Goal: Task Accomplishment & Management: Complete application form

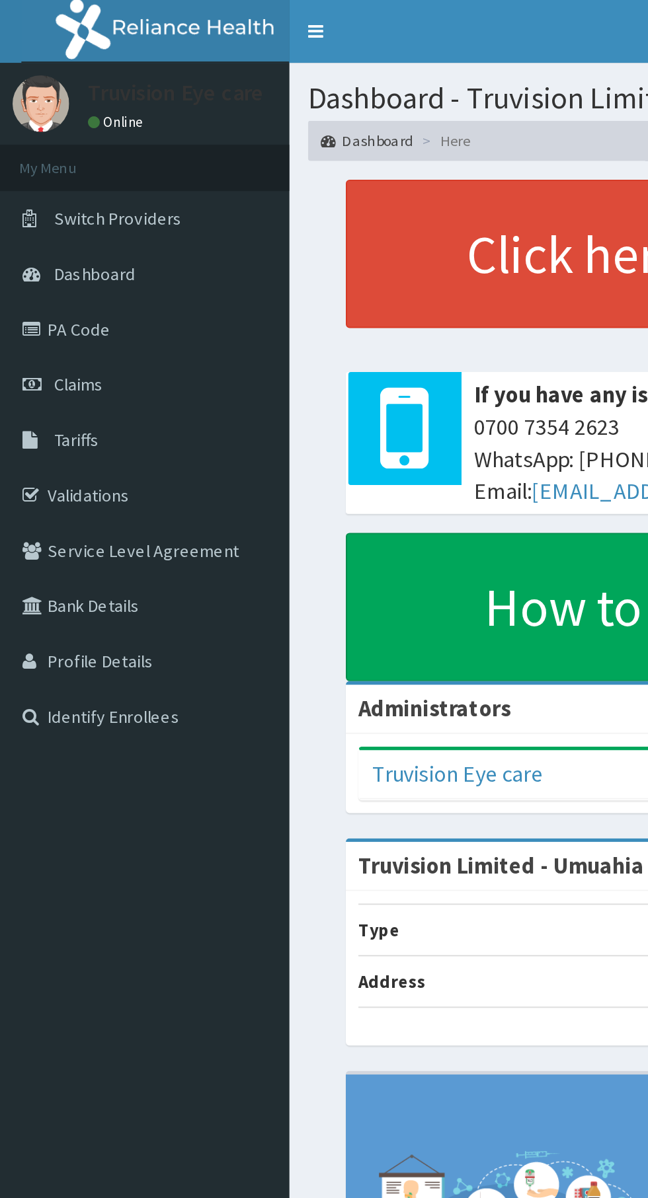
click at [38, 180] on link "PA Code" at bounding box center [76, 173] width 152 height 29
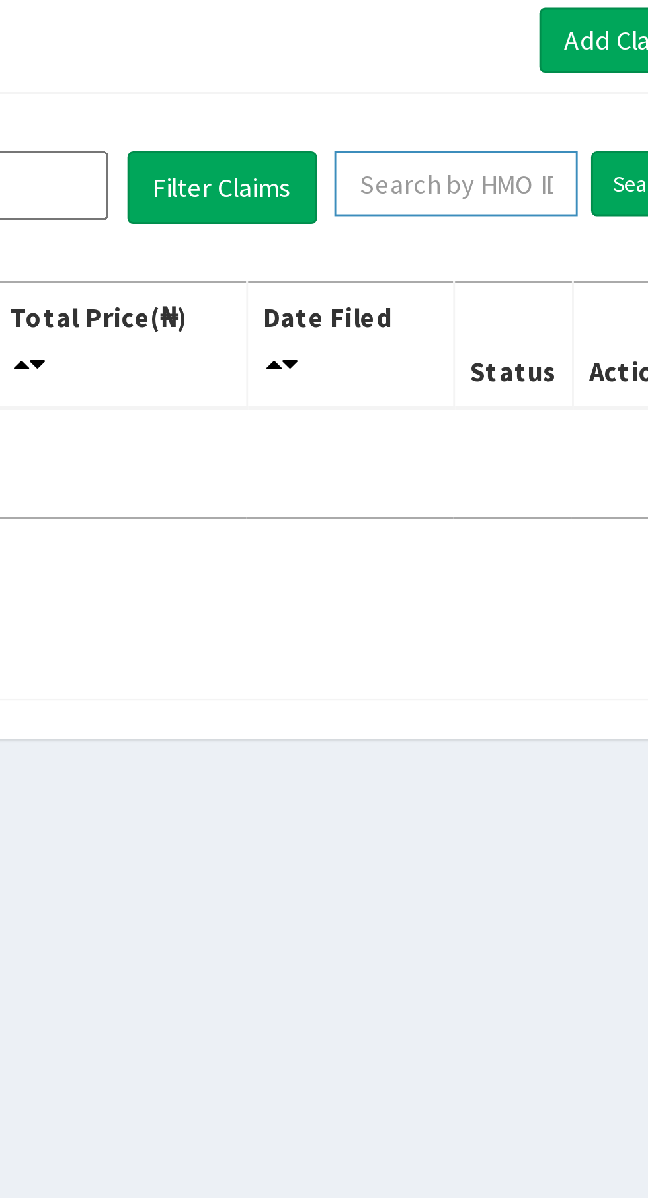
click at [535, 166] on input "text" at bounding box center [540, 170] width 84 height 22
type input "LEP/10188/B"
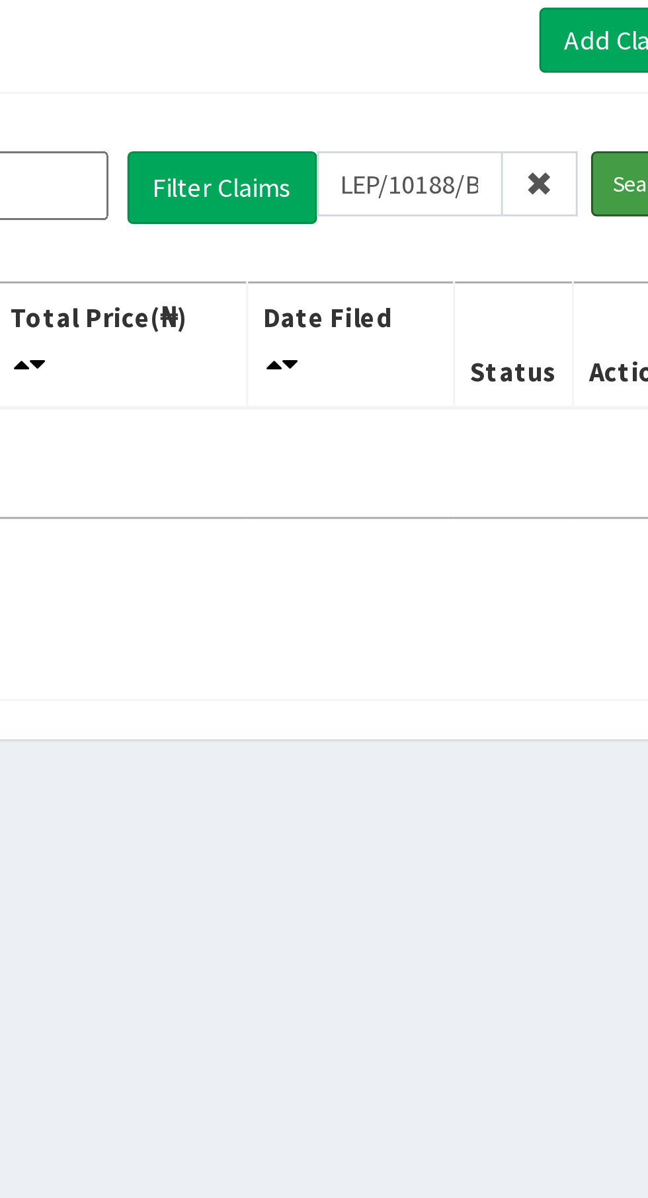
click at [592, 170] on input "Search" at bounding box center [605, 170] width 38 height 22
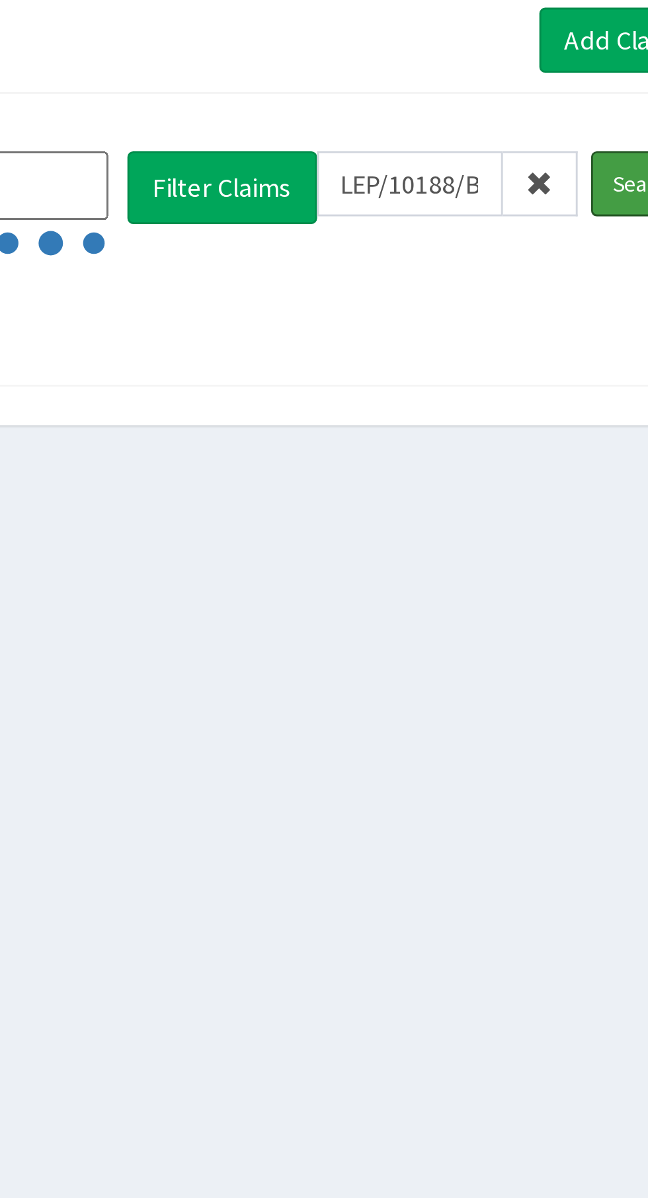
scroll to position [0, 0]
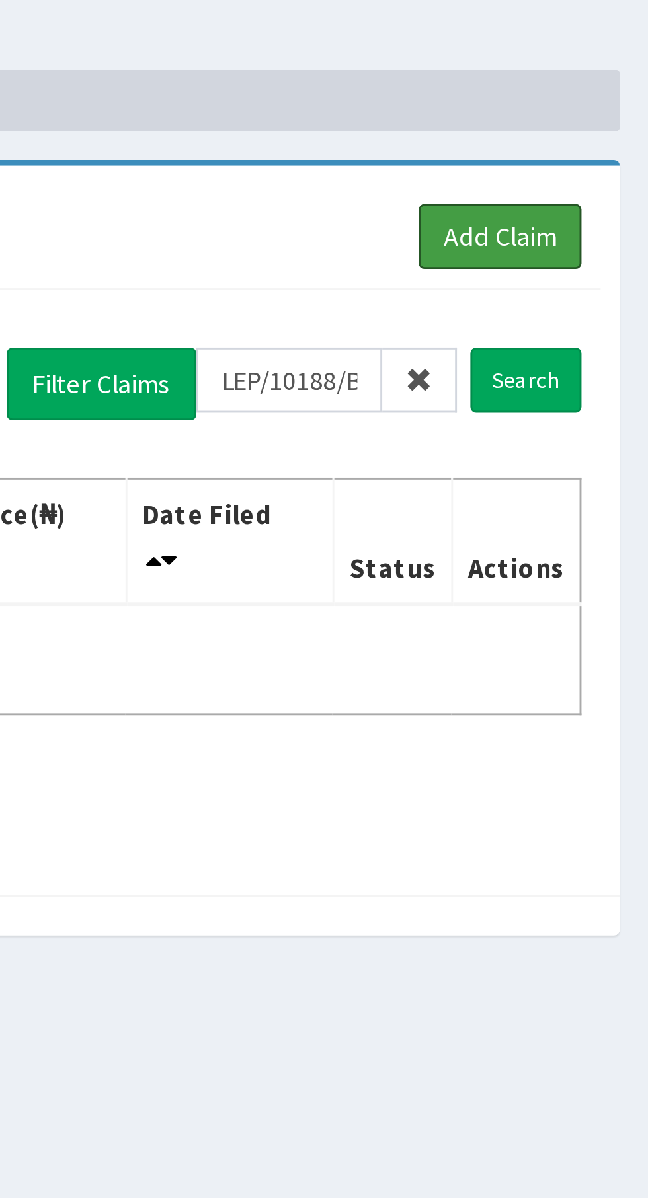
click at [617, 116] on link "Add Claim" at bounding box center [597, 121] width 56 height 22
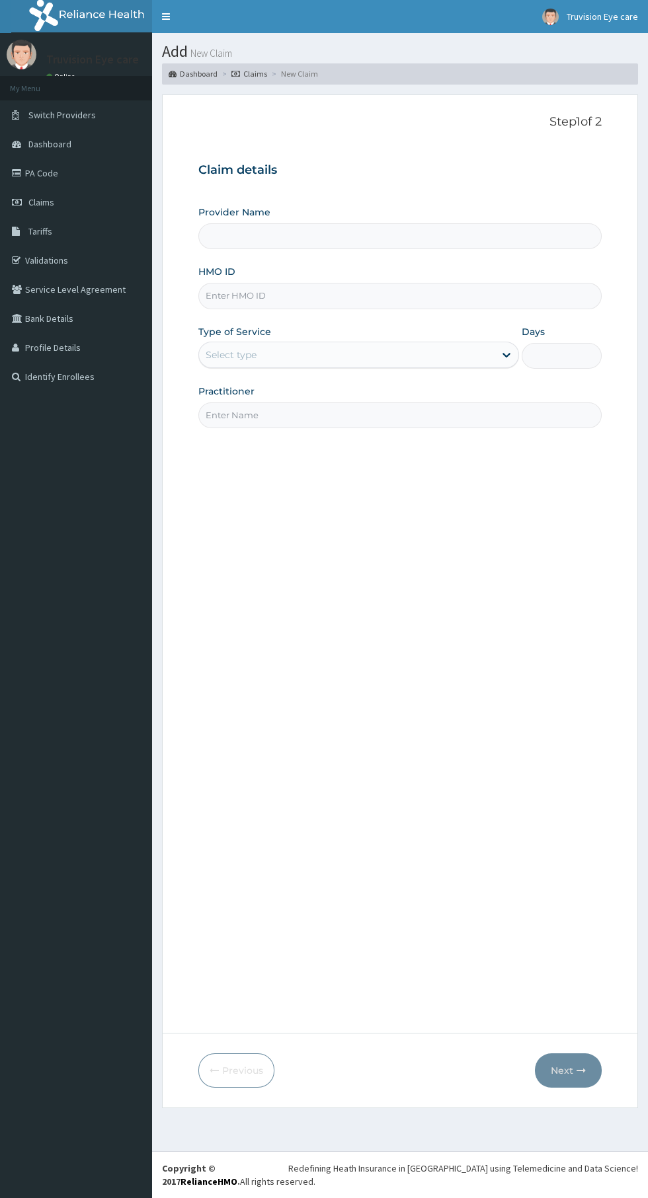
type input "Truvision Limited - Umuahia"
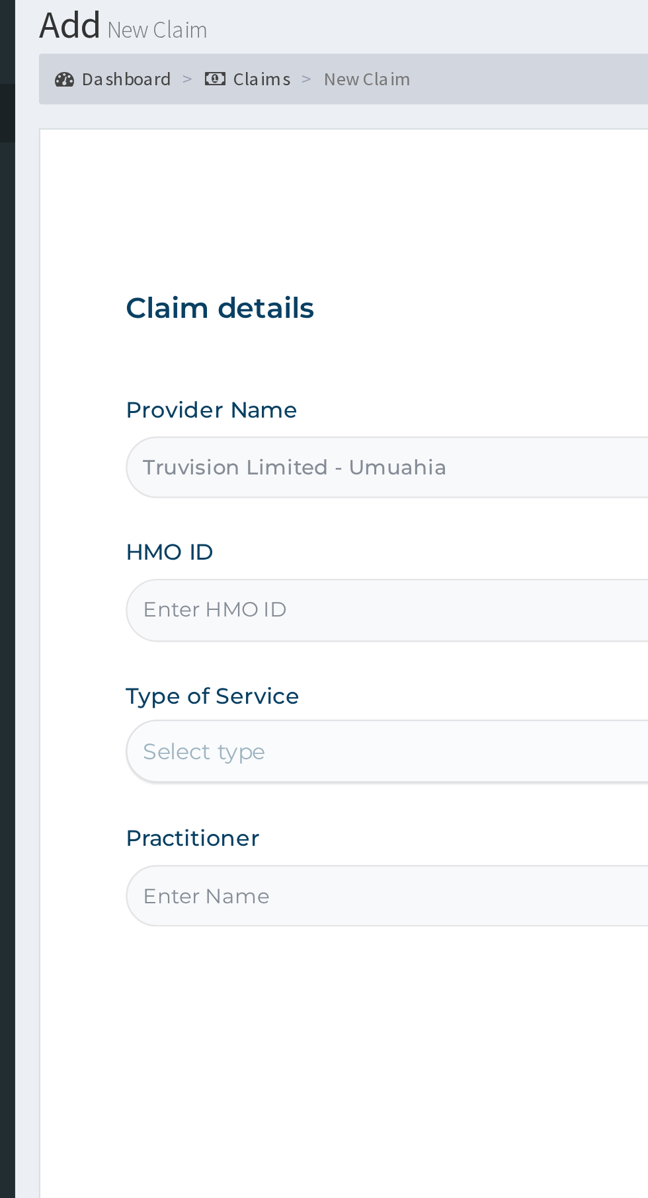
click at [293, 300] on input "HMO ID" at bounding box center [399, 296] width 403 height 26
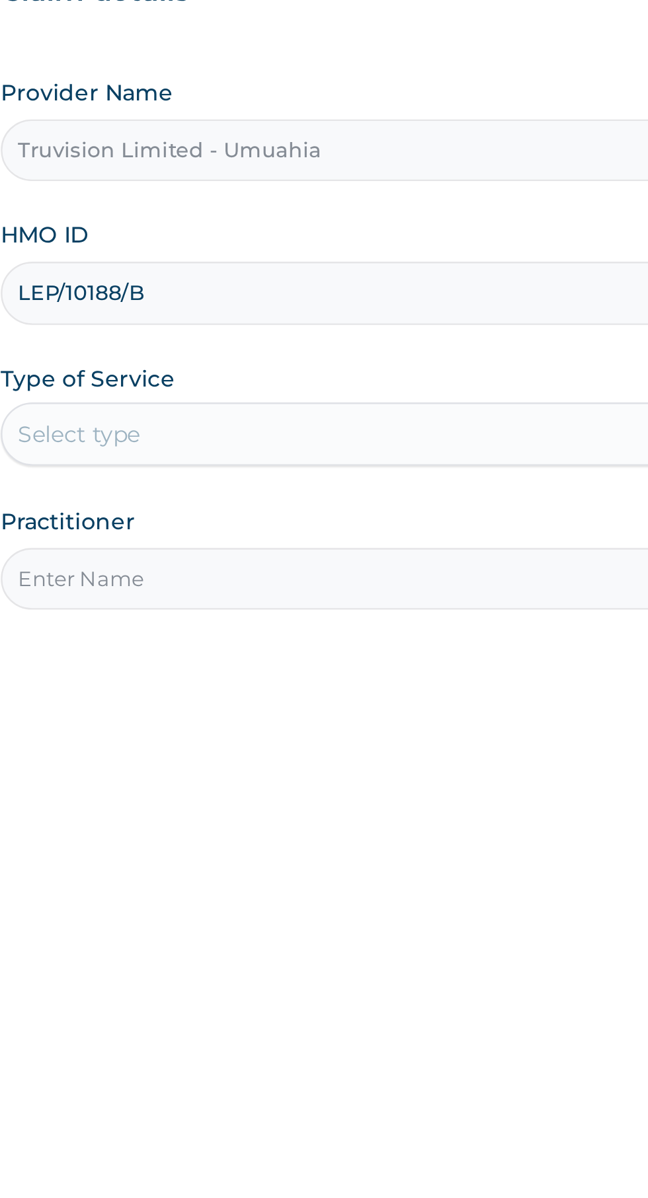
type input "LEP/10188/B"
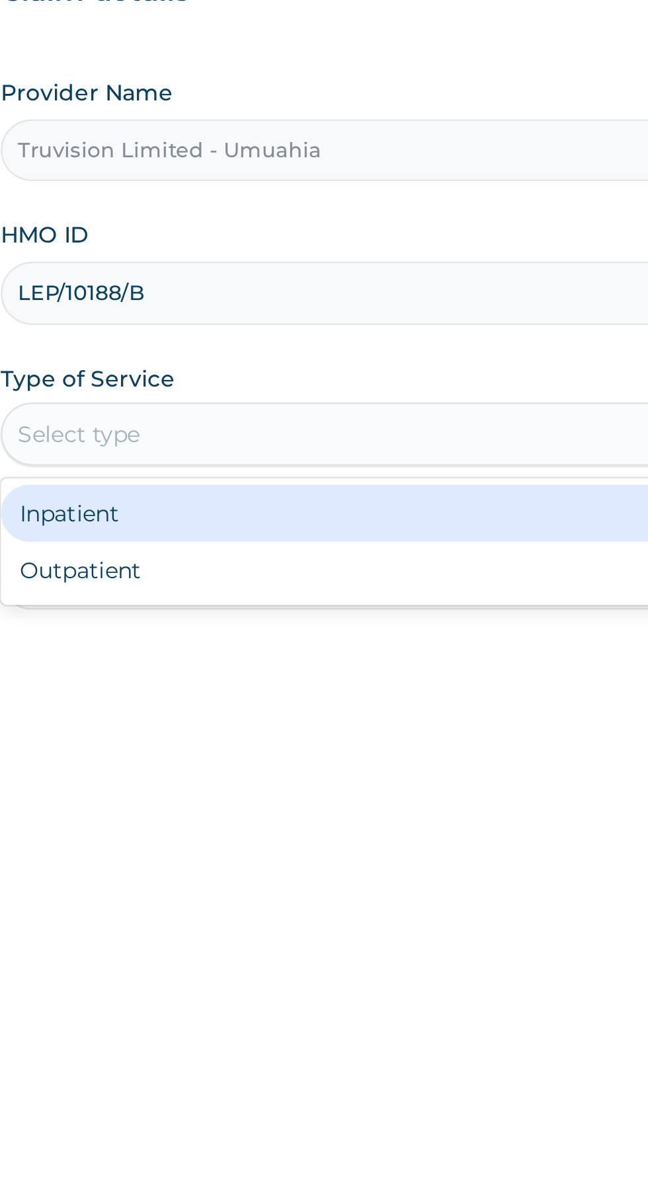
click at [316, 411] on div "Outpatient" at bounding box center [358, 412] width 321 height 24
type input "1"
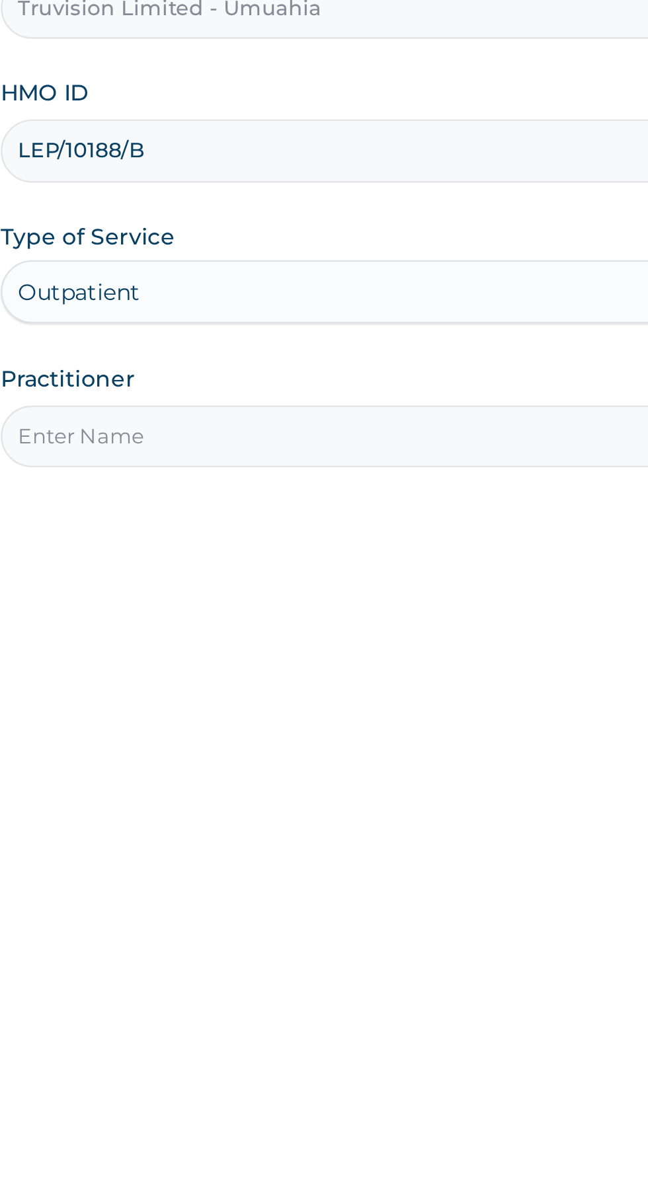
click at [370, 418] on input "Practitioner" at bounding box center [399, 416] width 403 height 26
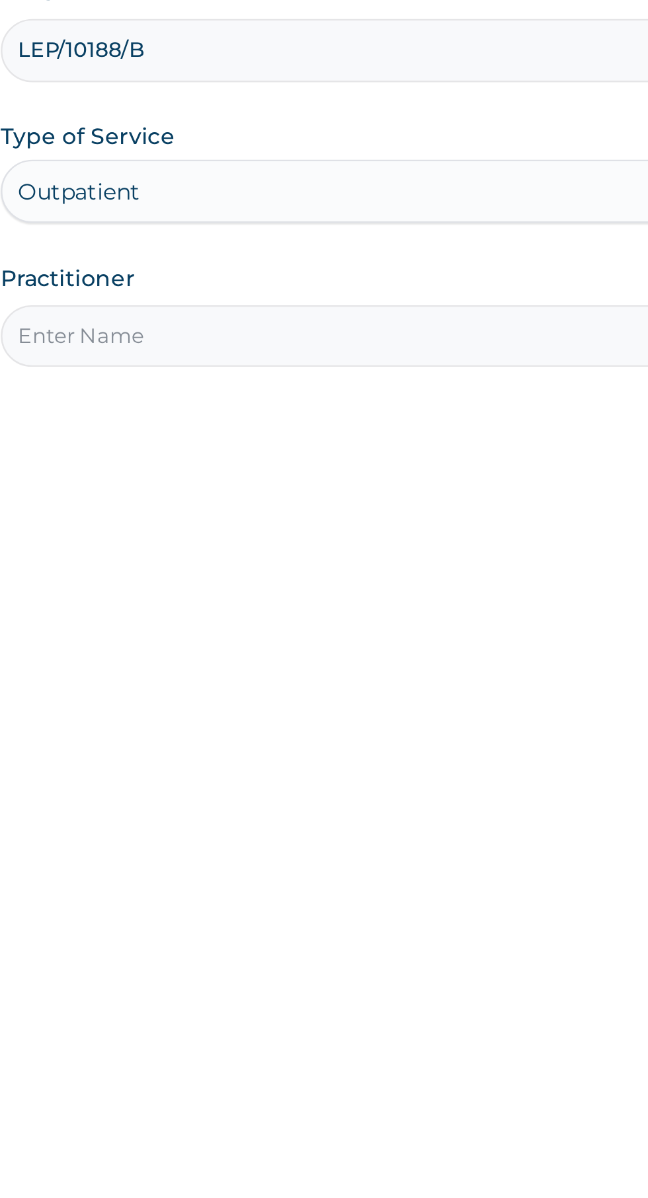
type input "Dr. Ebere Bright Chigbu"
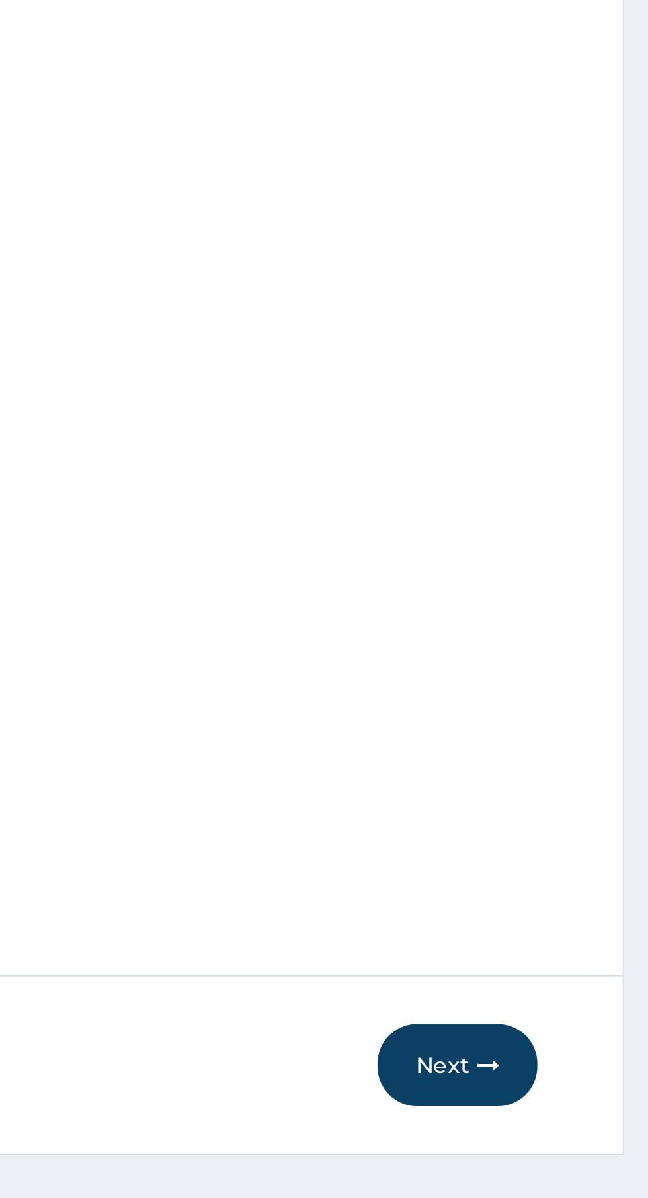
click at [565, 1079] on button "Next" at bounding box center [568, 1071] width 67 height 34
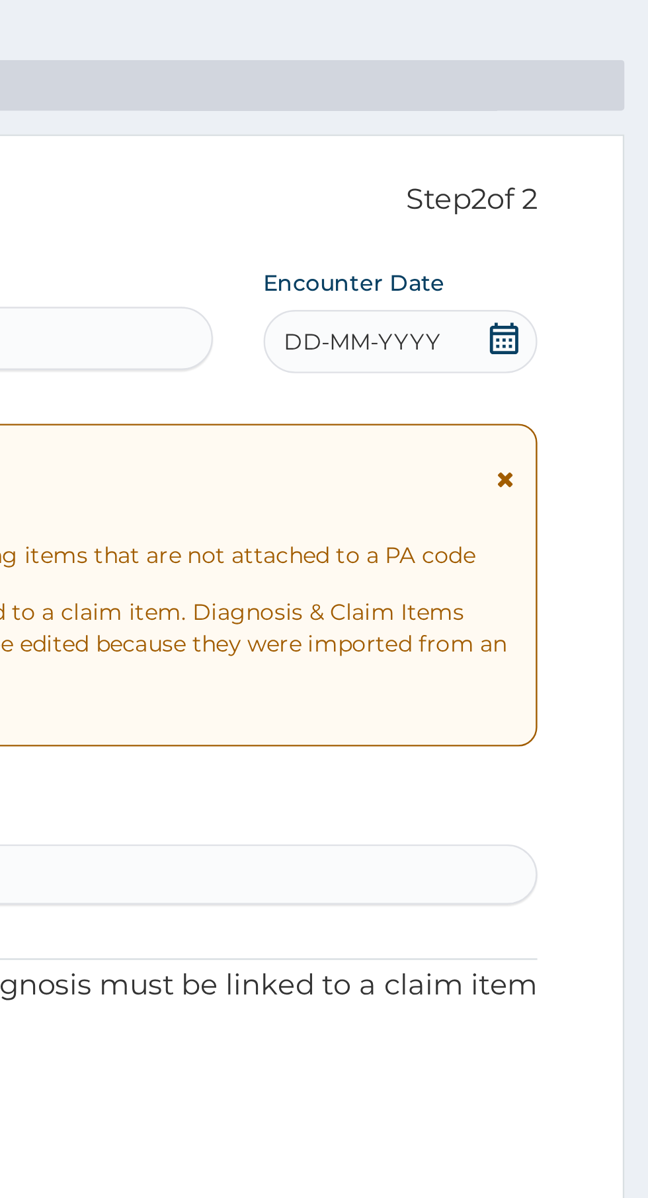
click at [588, 237] on icon at bounding box center [587, 238] width 7 height 9
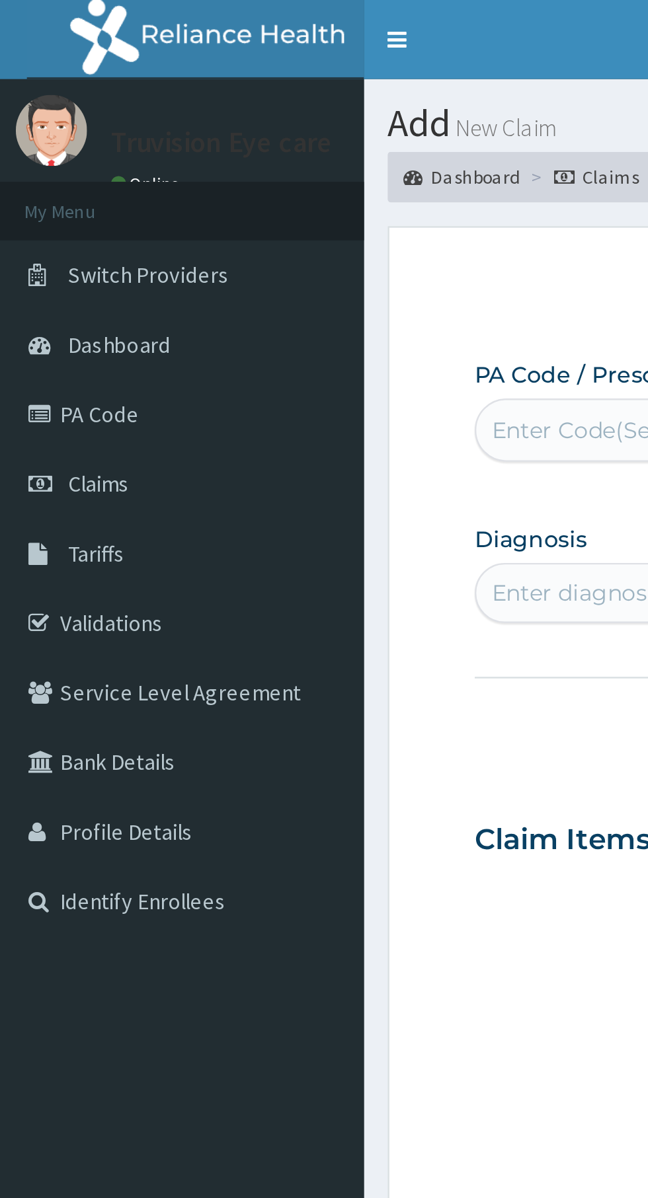
click at [43, 166] on link "PA Code" at bounding box center [76, 173] width 152 height 29
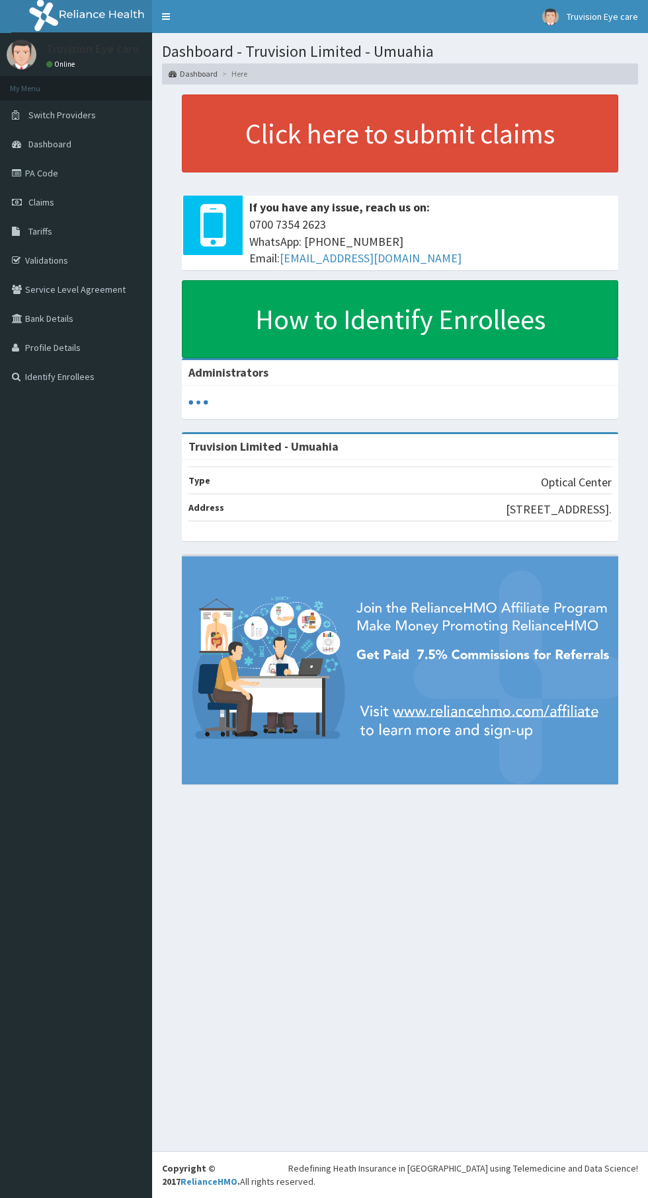
click at [54, 176] on link "PA Code" at bounding box center [76, 173] width 152 height 29
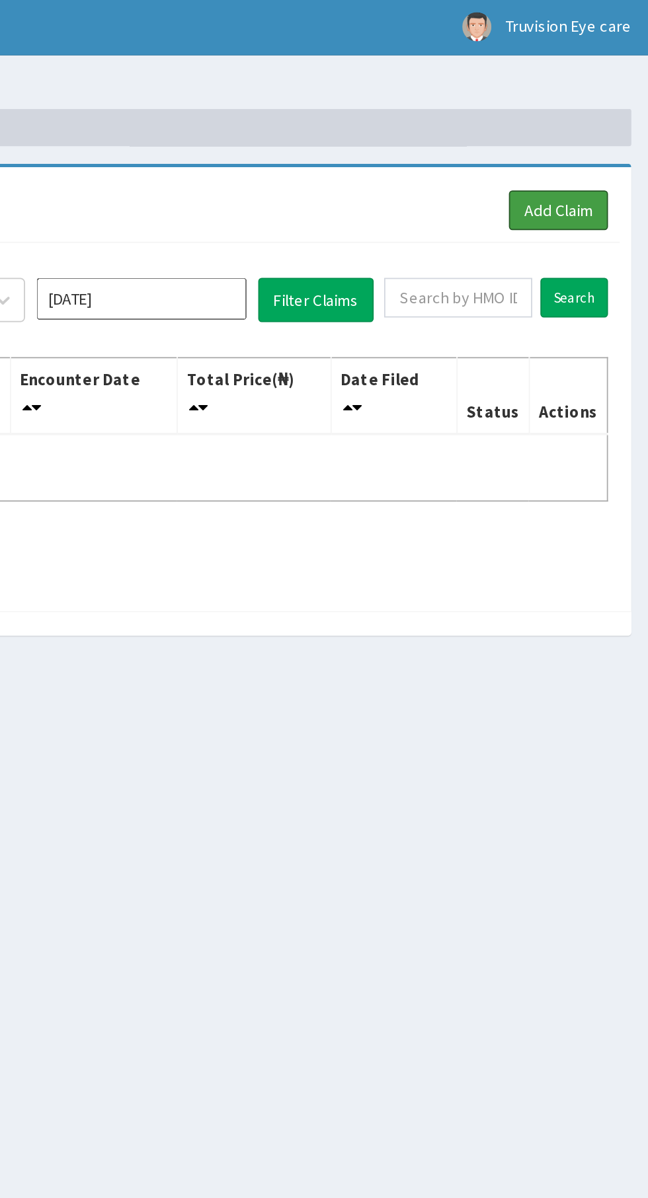
click at [602, 118] on link "Add Claim" at bounding box center [597, 121] width 56 height 22
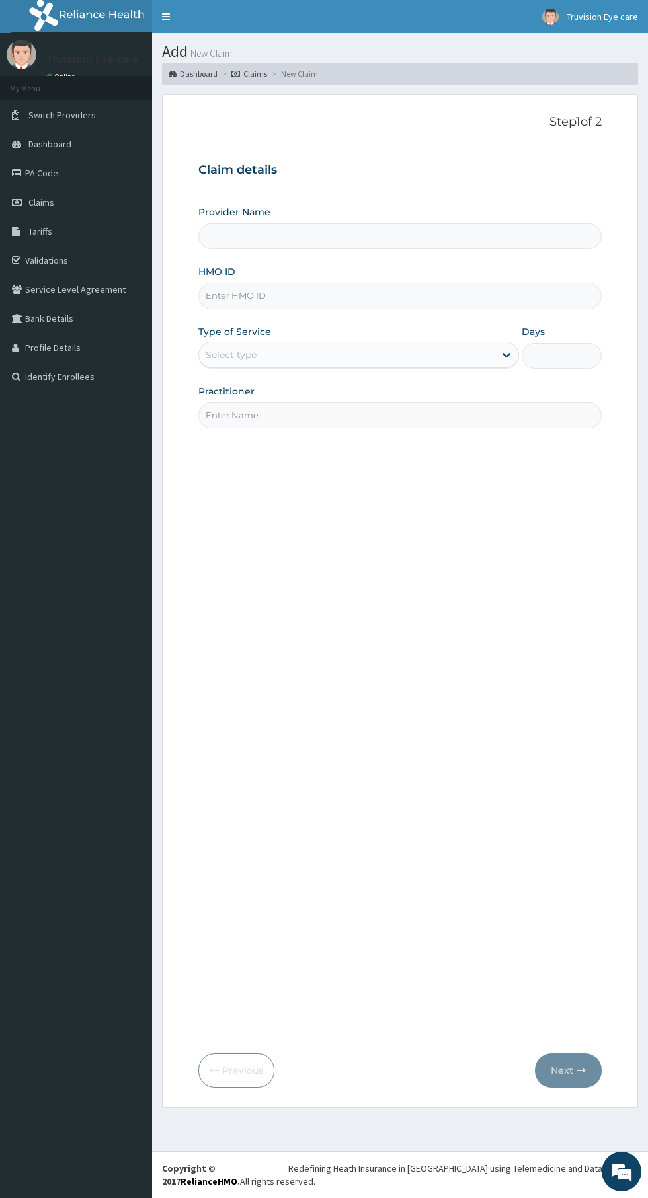
type input "Truvision Limited - Umuahia"
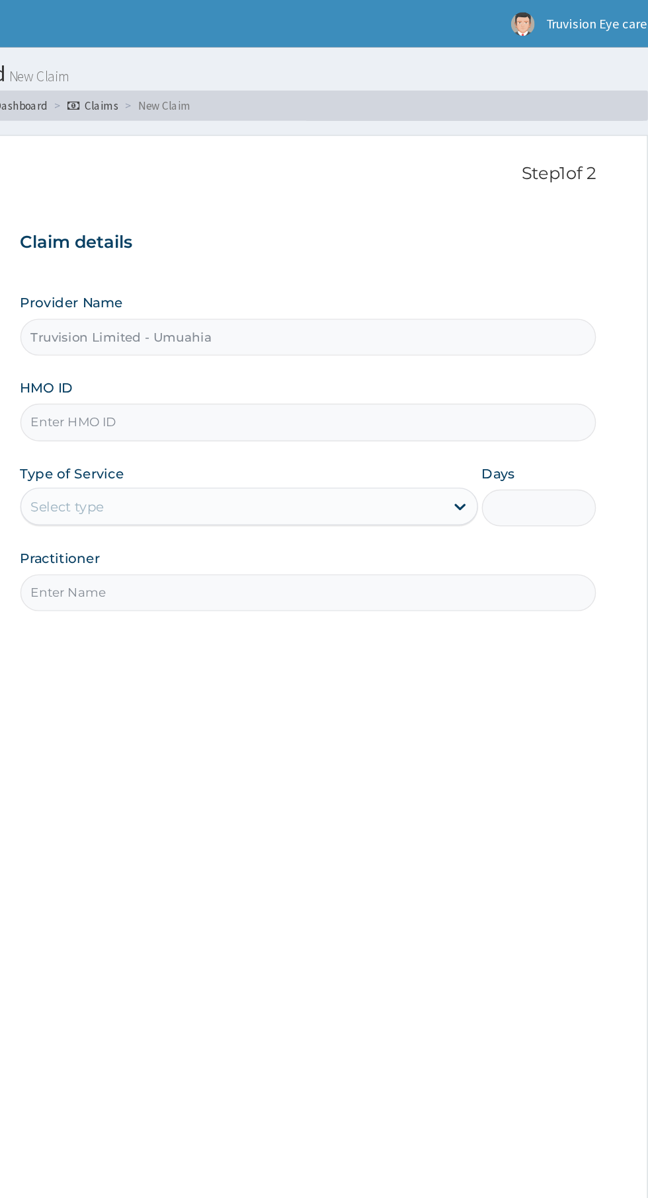
click at [427, 232] on input "Truvision Limited - Umuahia" at bounding box center [399, 236] width 403 height 26
click at [424, 296] on input "HMO ID" at bounding box center [399, 296] width 403 height 26
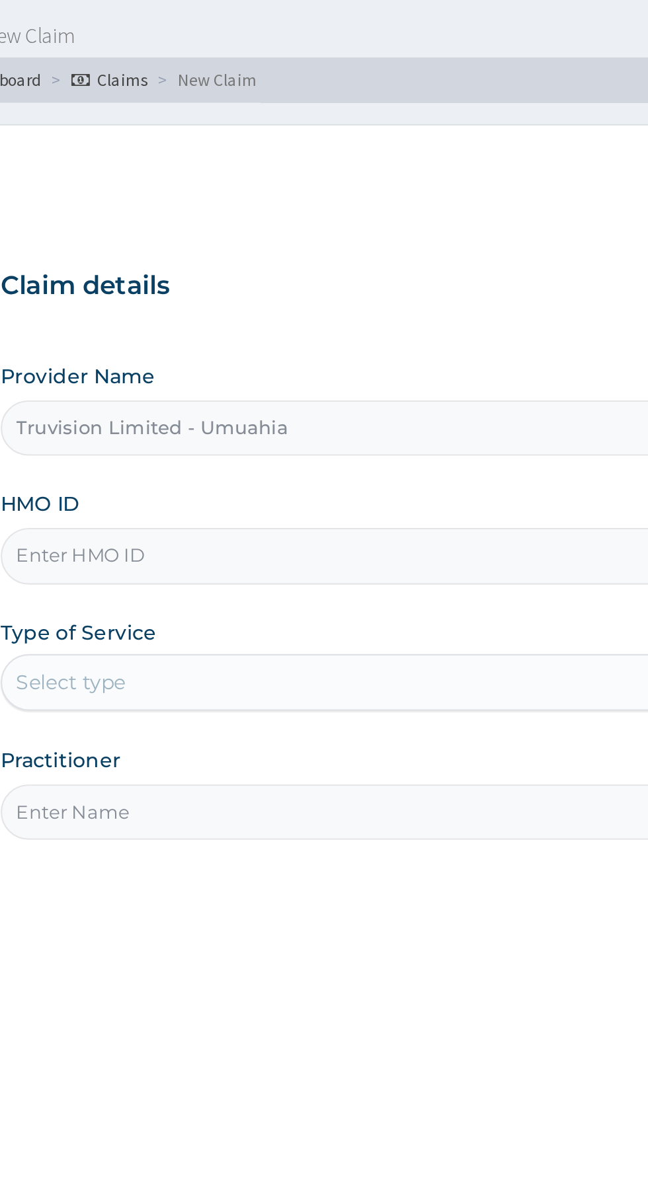
type input "Try"
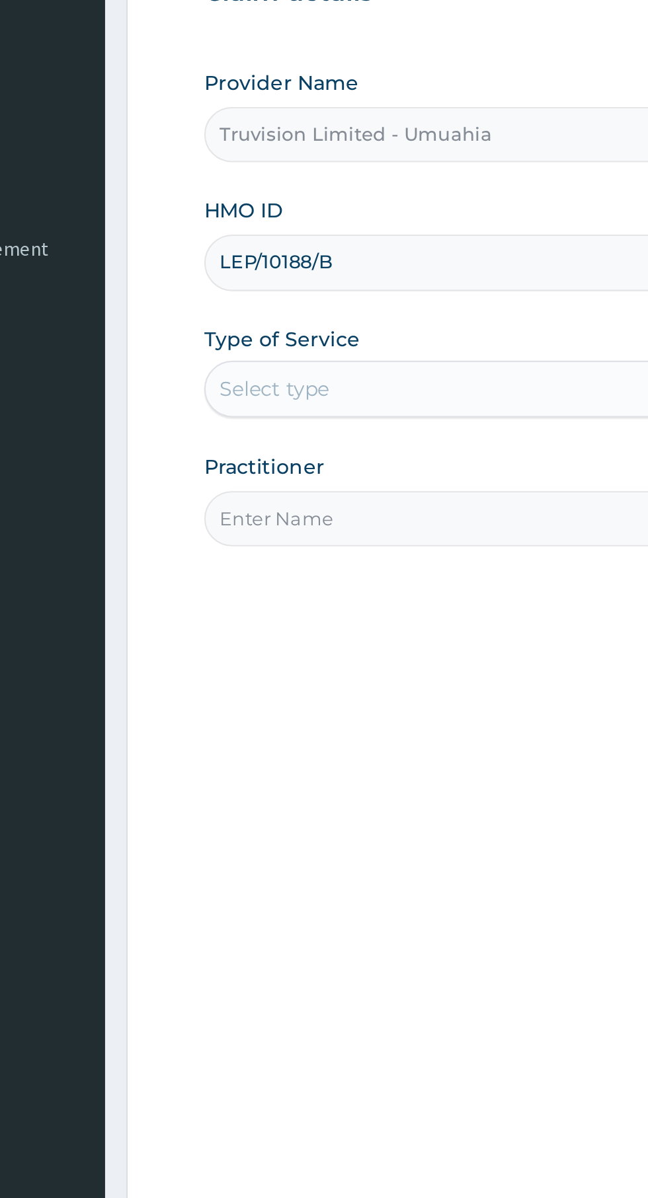
type input "LEP/10188/B"
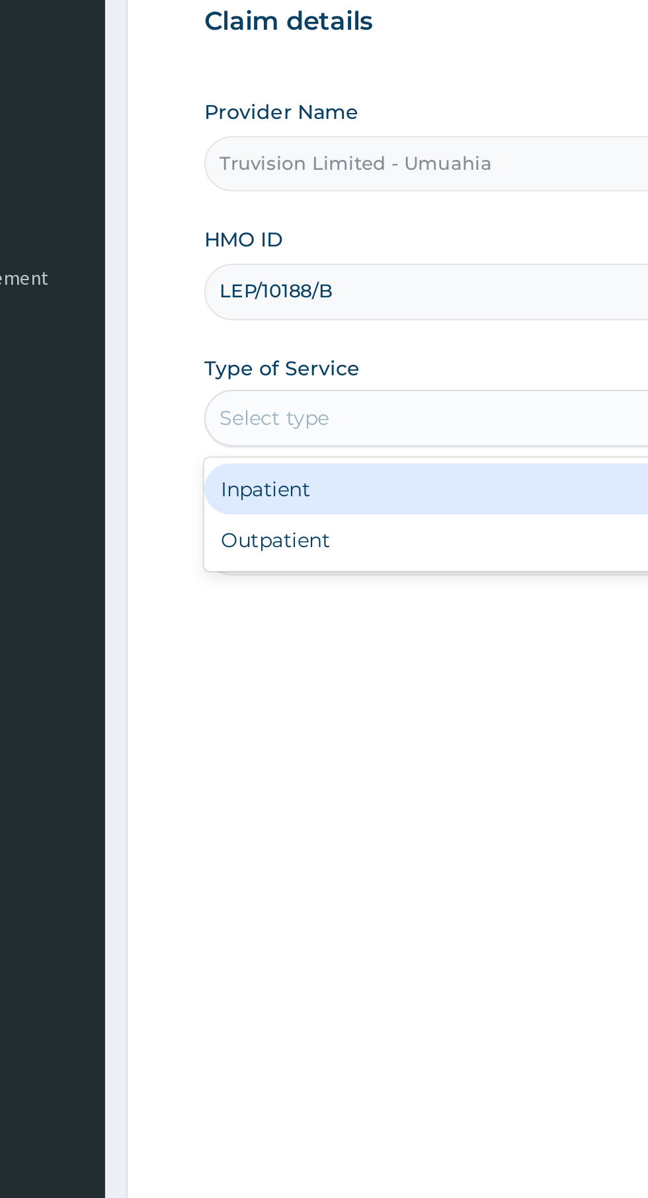
click at [253, 418] on div "Outpatient" at bounding box center [358, 412] width 321 height 24
type input "1"
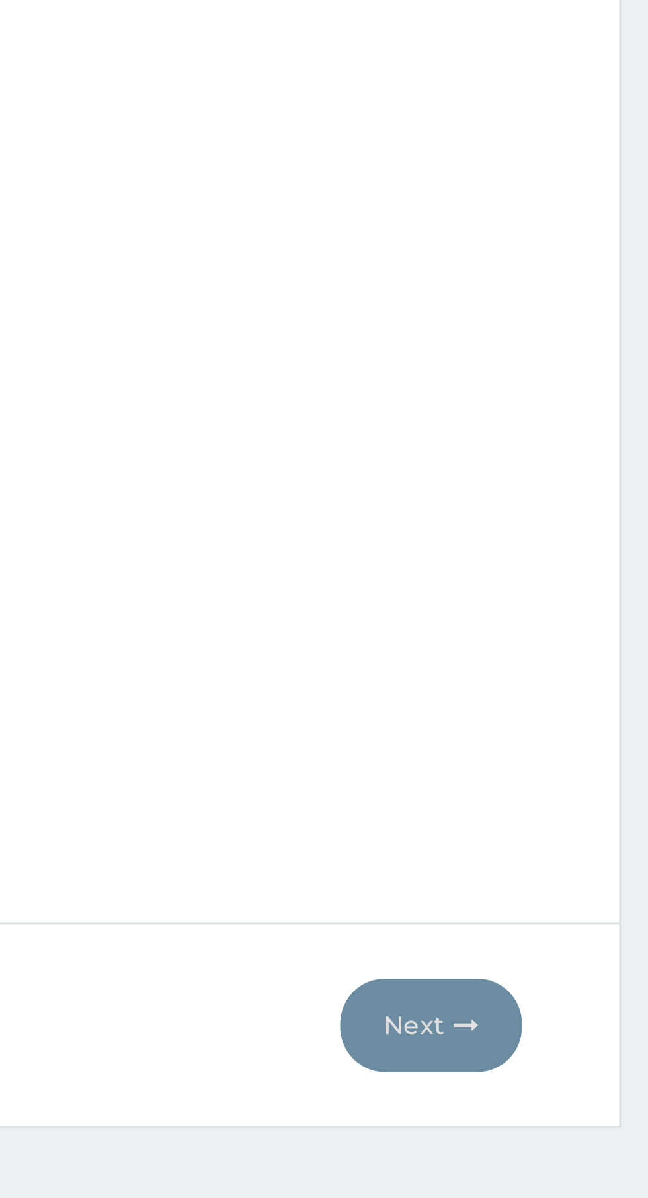
click at [570, 1014] on div "Step 1 of 2 Claim details Provider Name Truvision Limited - Umuahia HMO ID LEP/…" at bounding box center [399, 564] width 403 height 899
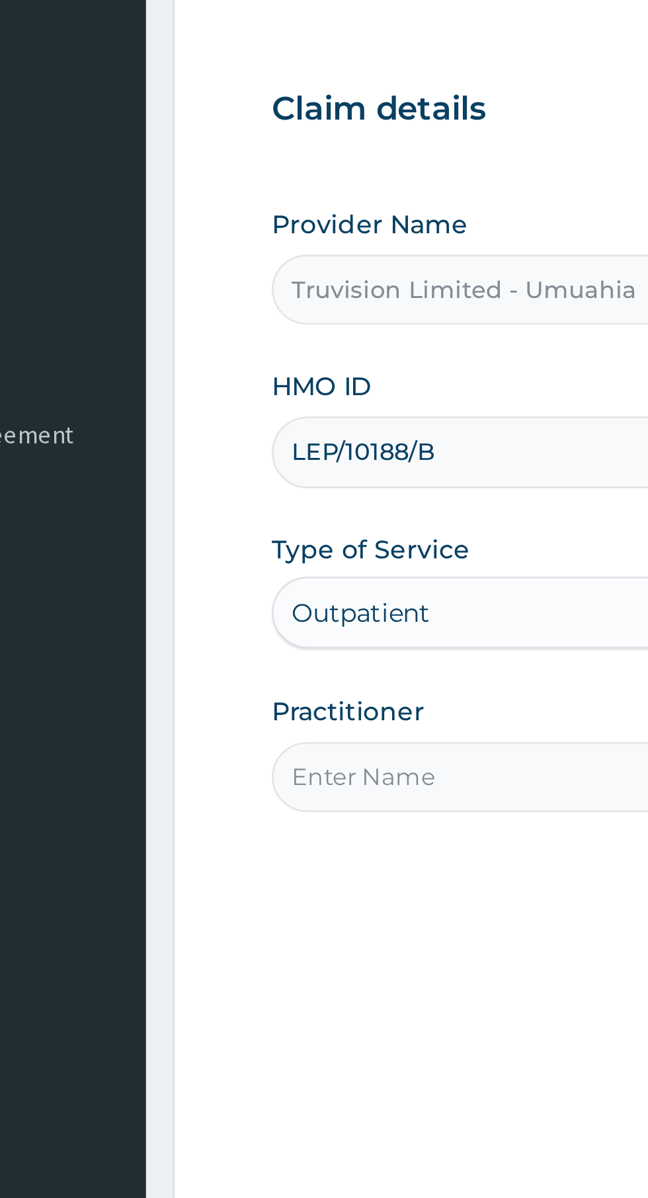
click at [295, 294] on input "LEP/10188/B" at bounding box center [399, 296] width 403 height 26
click at [297, 297] on input "LEP/10188/B" at bounding box center [399, 296] width 403 height 26
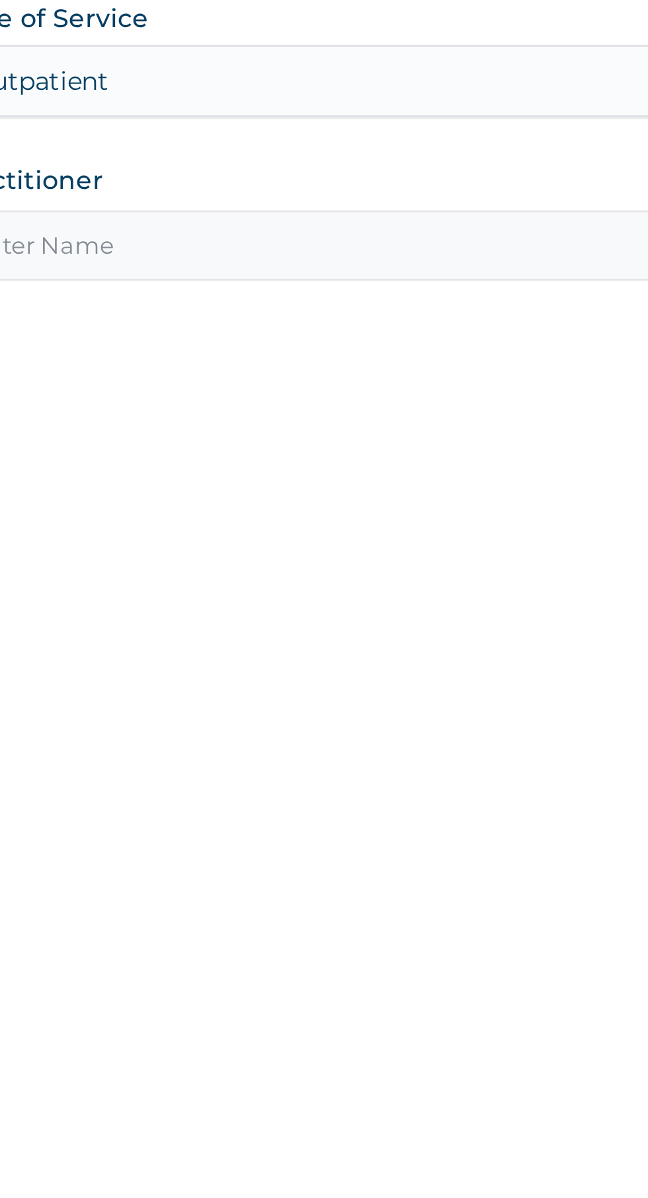
click at [358, 411] on input "Practitioner" at bounding box center [399, 416] width 403 height 26
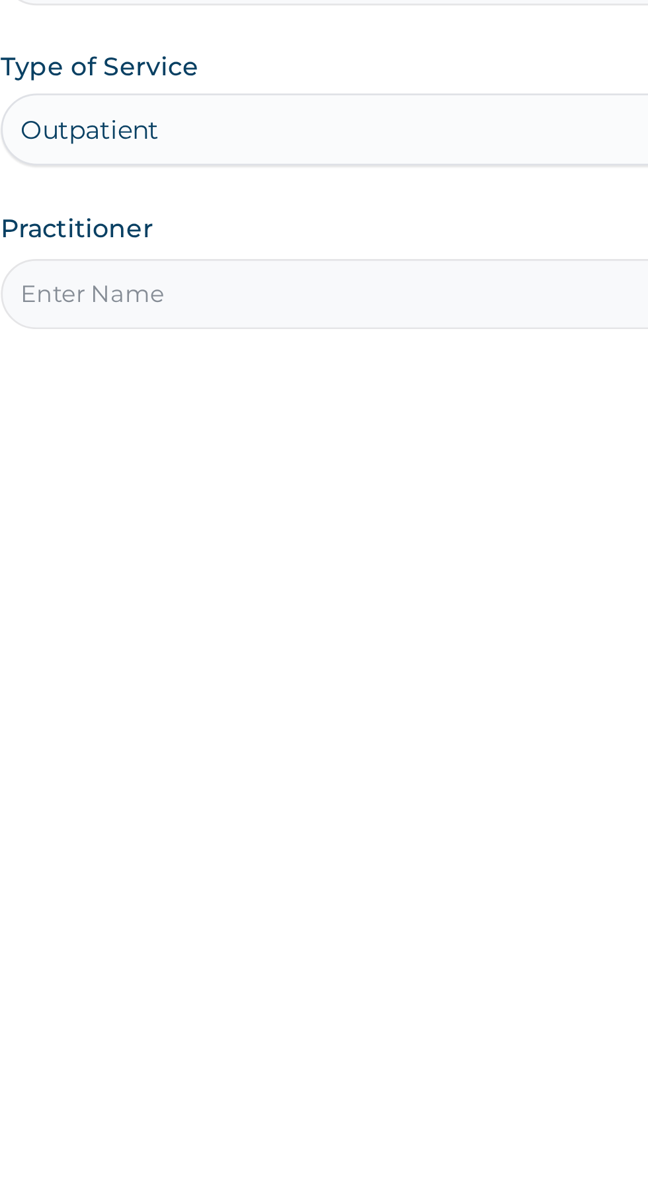
type input "Dr. Ebere Bright Chigbu"
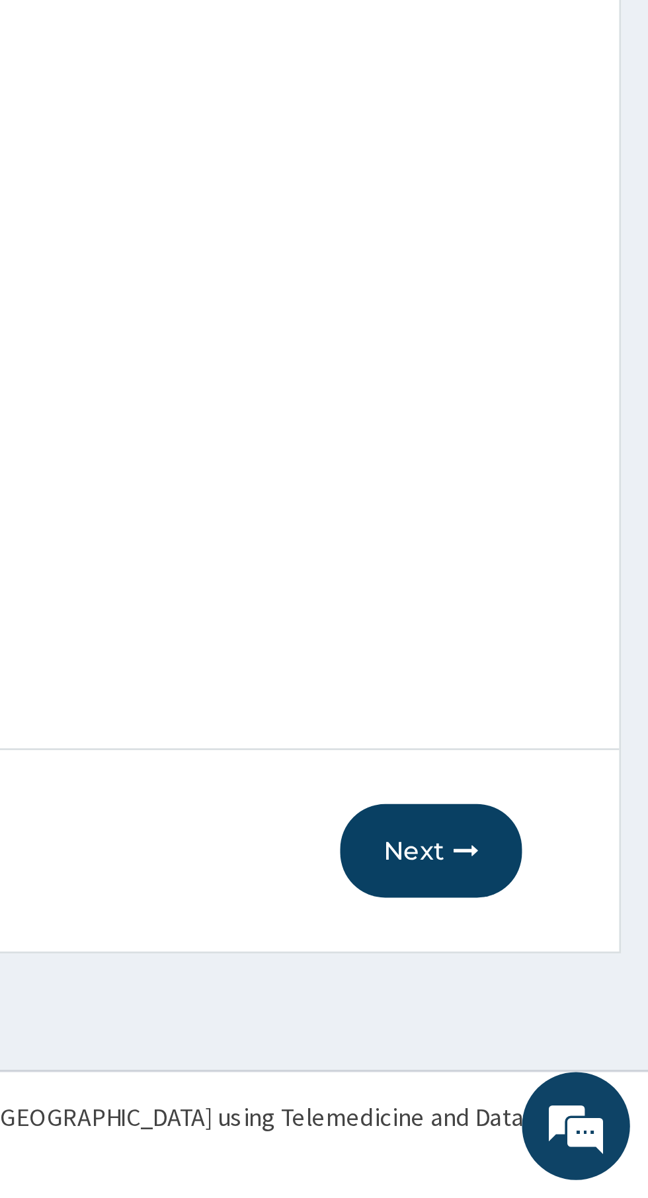
click at [569, 1074] on button "Next" at bounding box center [568, 1071] width 67 height 34
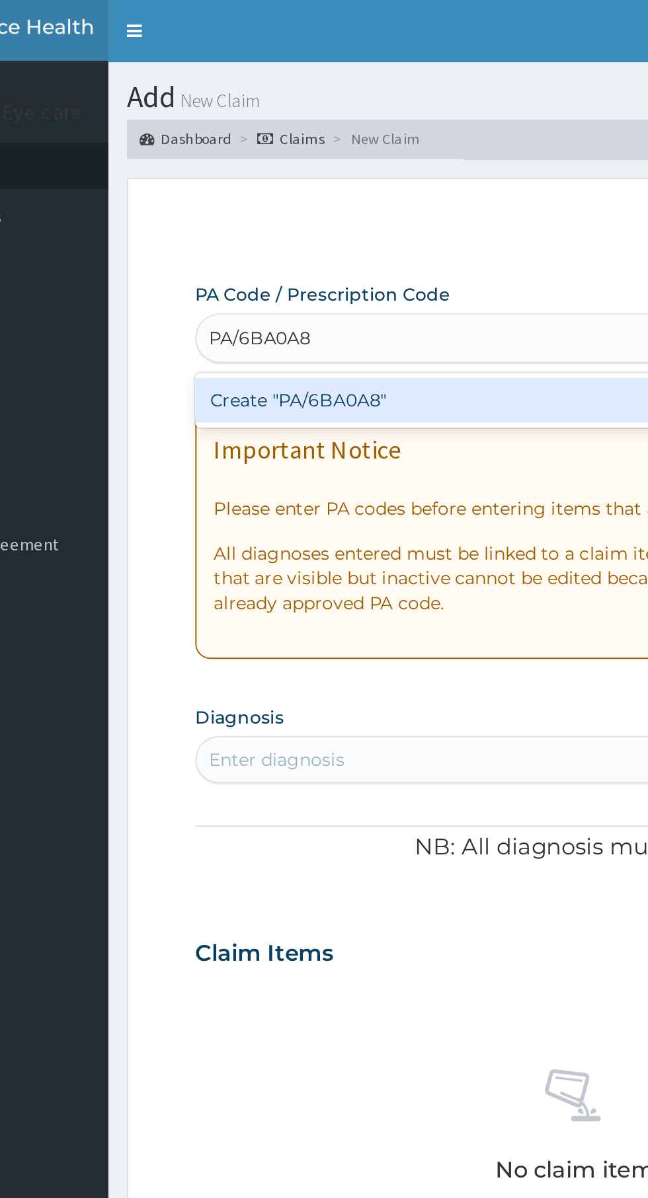
click at [362, 217] on div "Create "PA/6BA0A8"" at bounding box center [332, 213] width 268 height 24
type input "PA/6BA0A8"
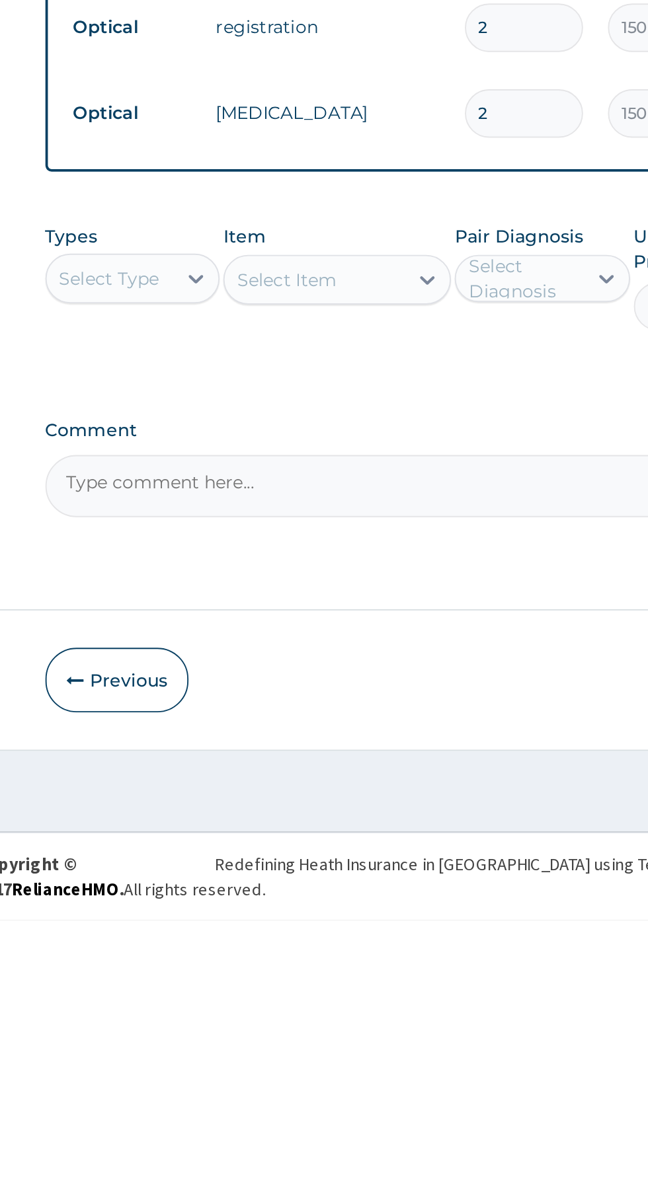
click at [387, 967] on textarea "Comment" at bounding box center [399, 967] width 403 height 33
type textarea "Frame =30,000 (Thirty thousand naira) only"
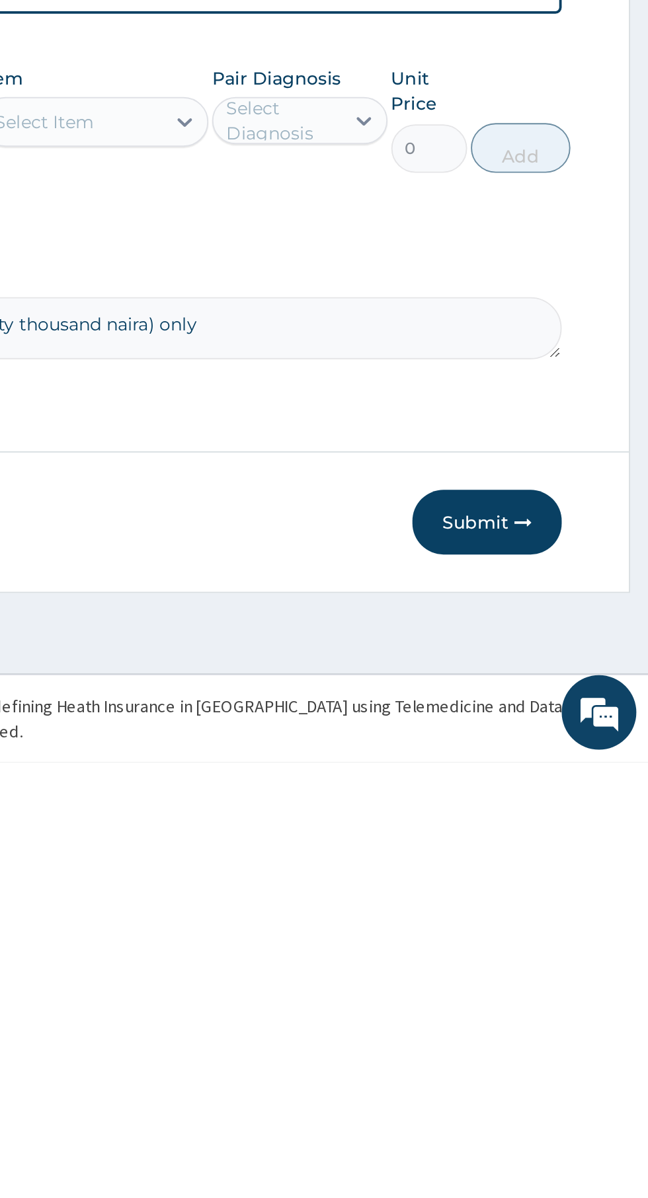
click at [572, 1066] on button "Submit" at bounding box center [561, 1071] width 79 height 34
